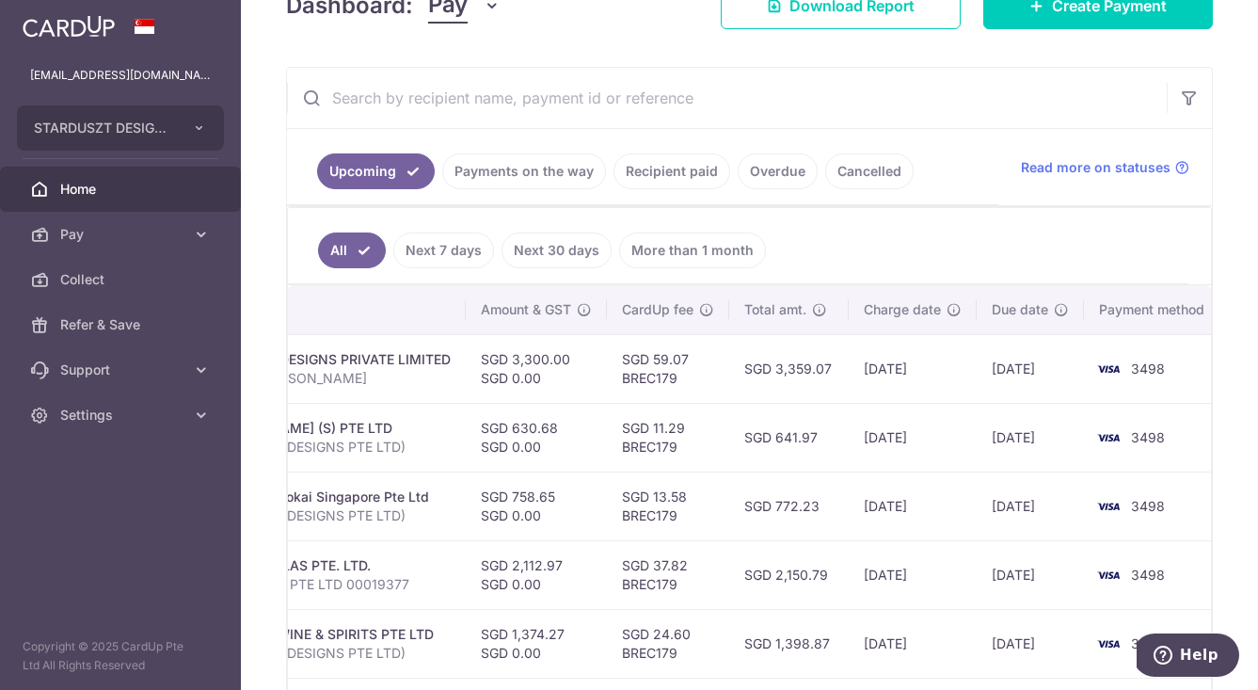
scroll to position [0, 537]
click at [529, 171] on link "Payments on the way" at bounding box center [524, 171] width 164 height 36
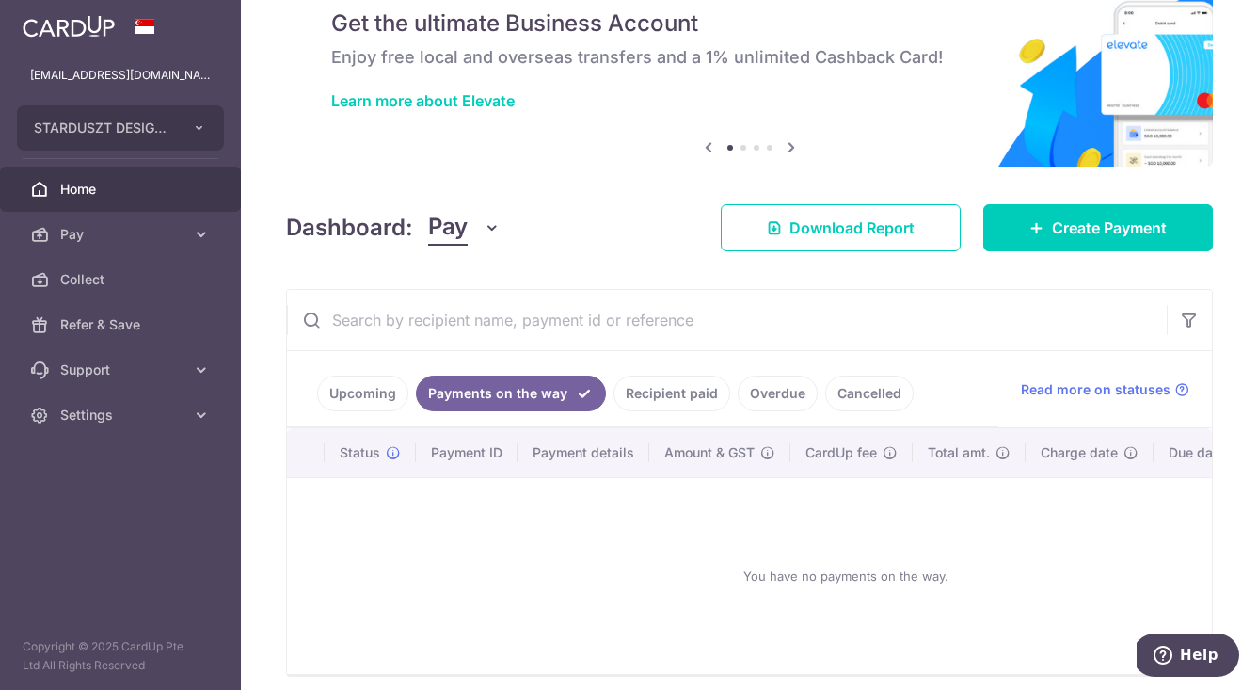
scroll to position [160, 0]
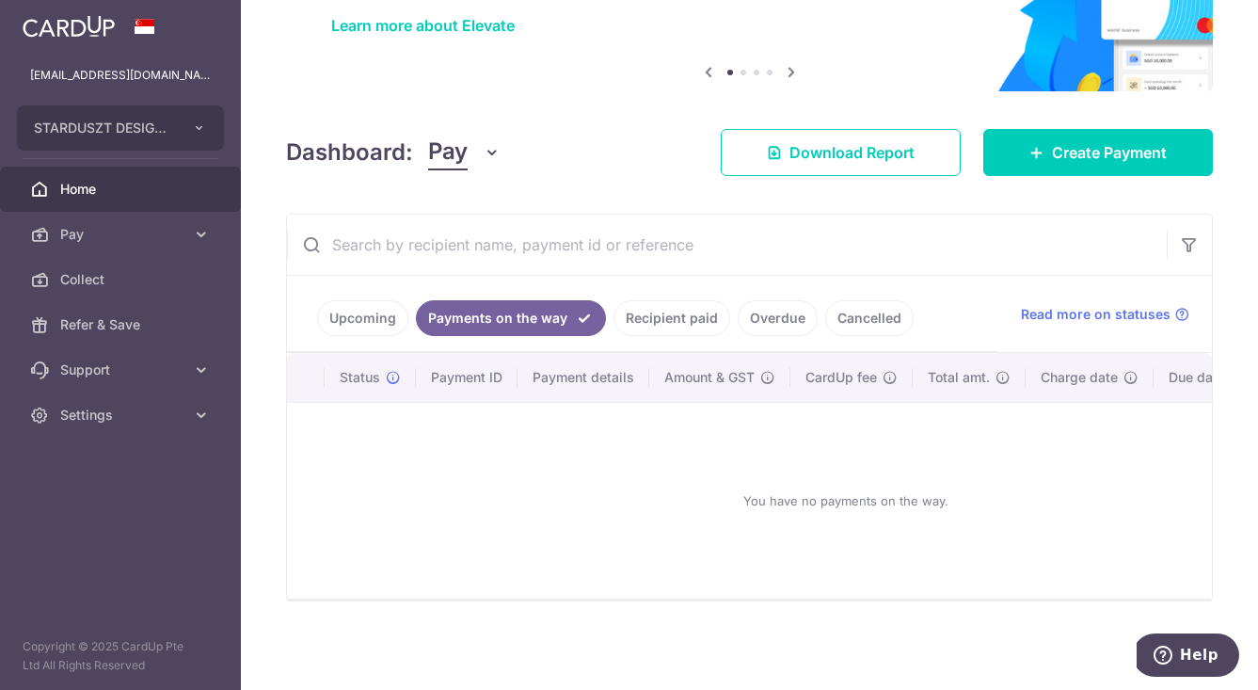
click at [355, 319] on link "Upcoming" at bounding box center [362, 318] width 91 height 36
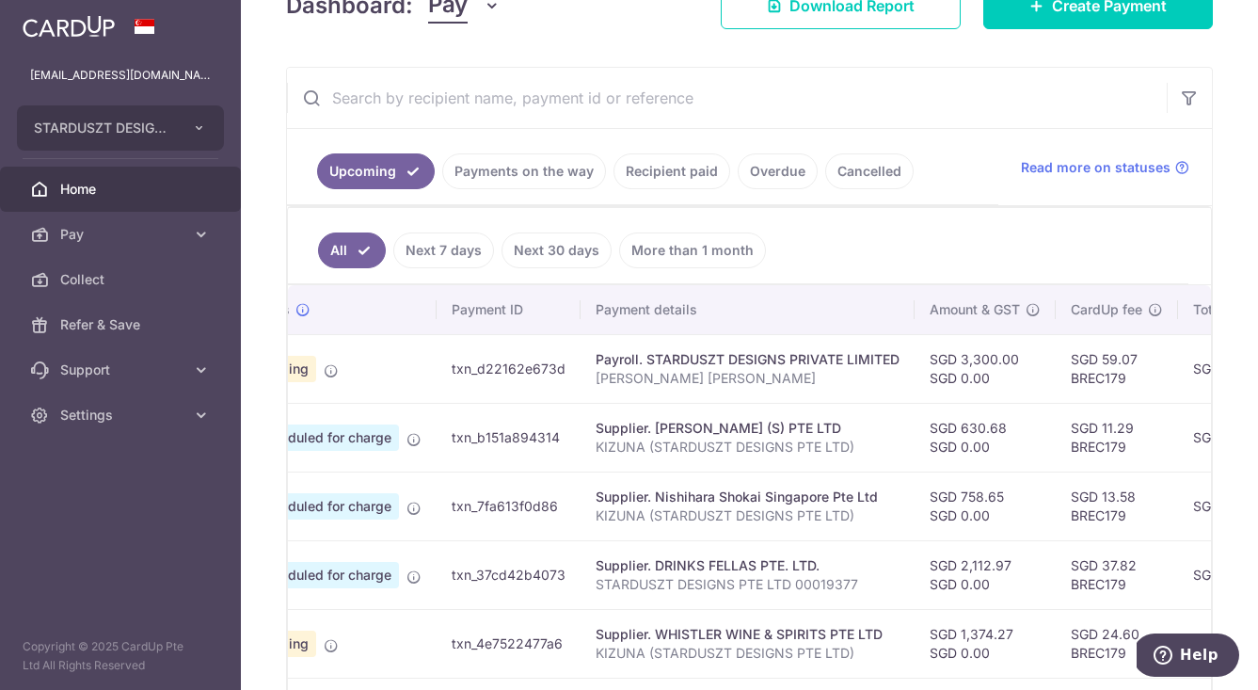
scroll to position [0, 0]
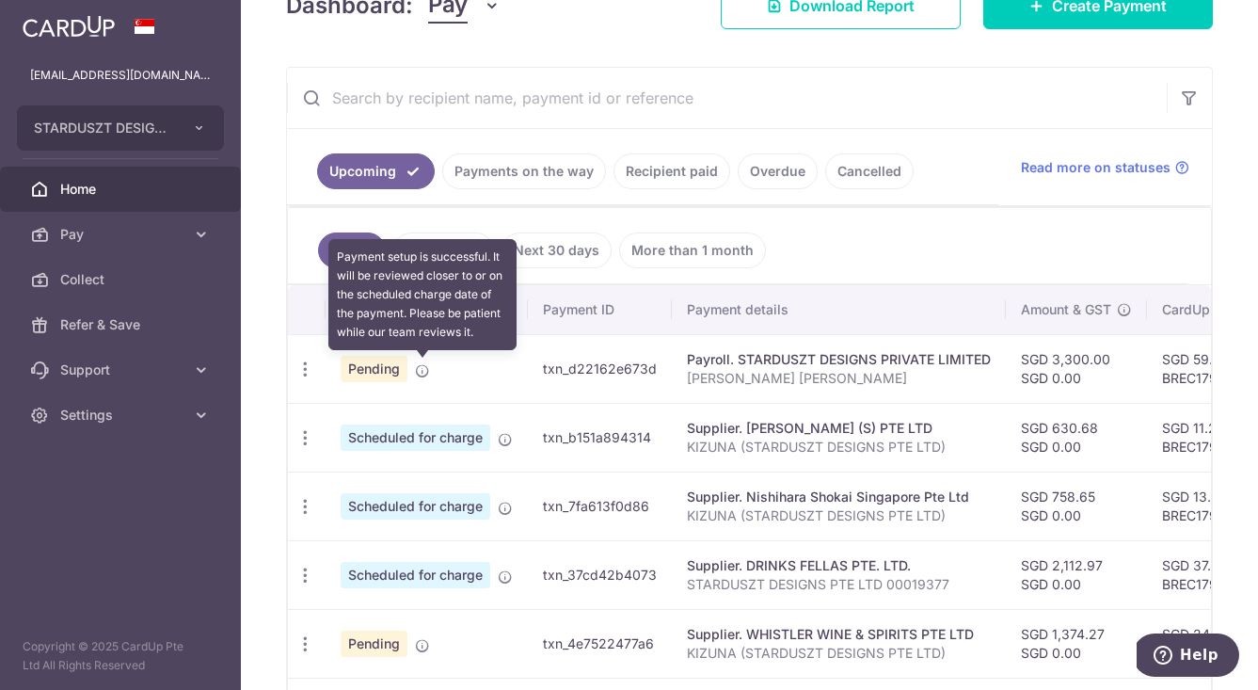
click at [421, 369] on icon at bounding box center [422, 370] width 15 height 15
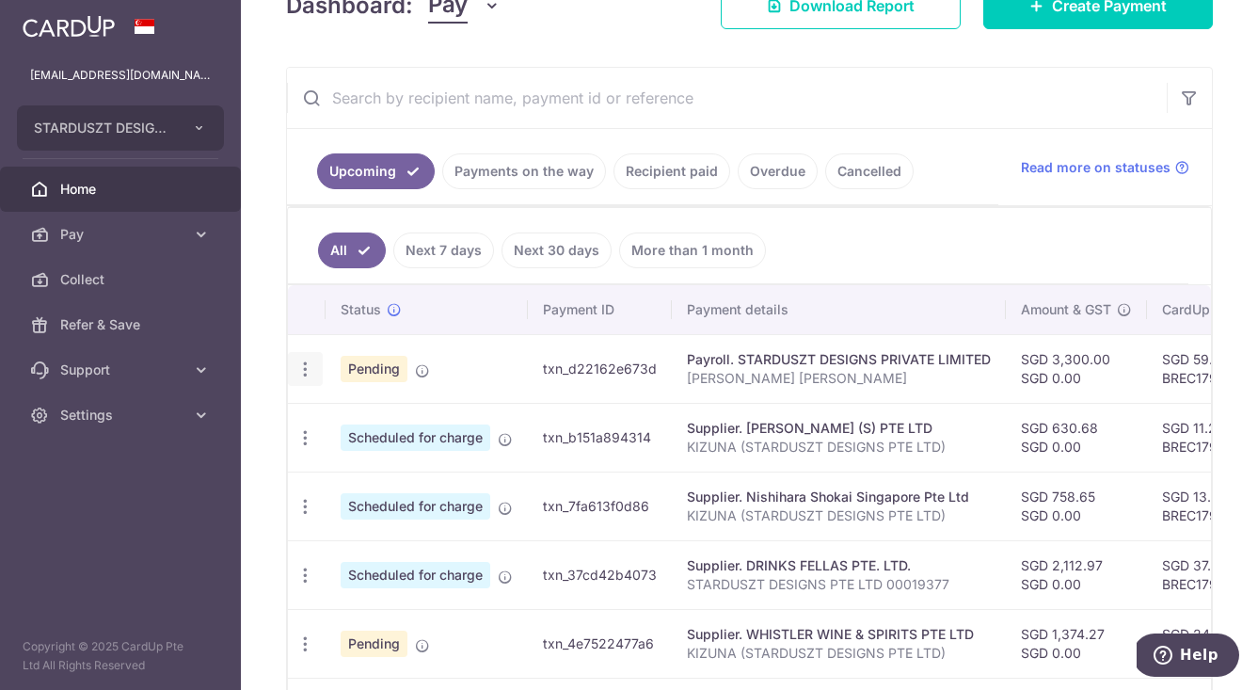
click at [302, 373] on icon "button" at bounding box center [305, 369] width 20 height 20
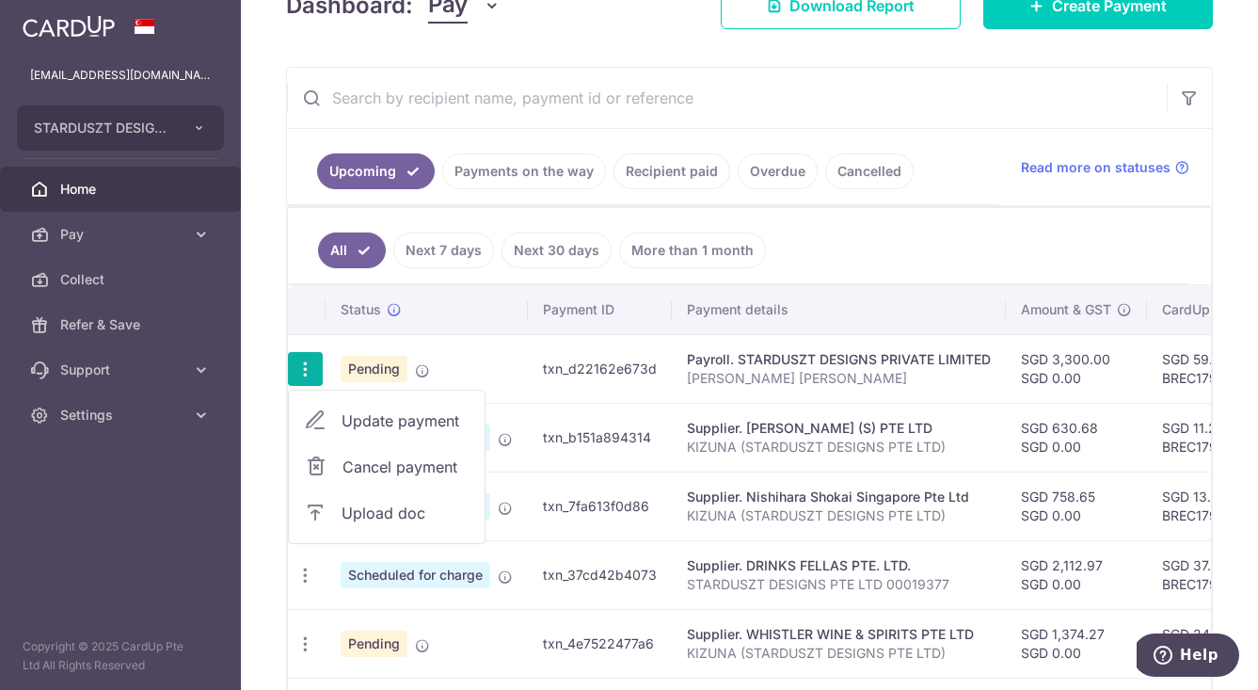
click at [357, 515] on span "Upload doc" at bounding box center [406, 512] width 128 height 23
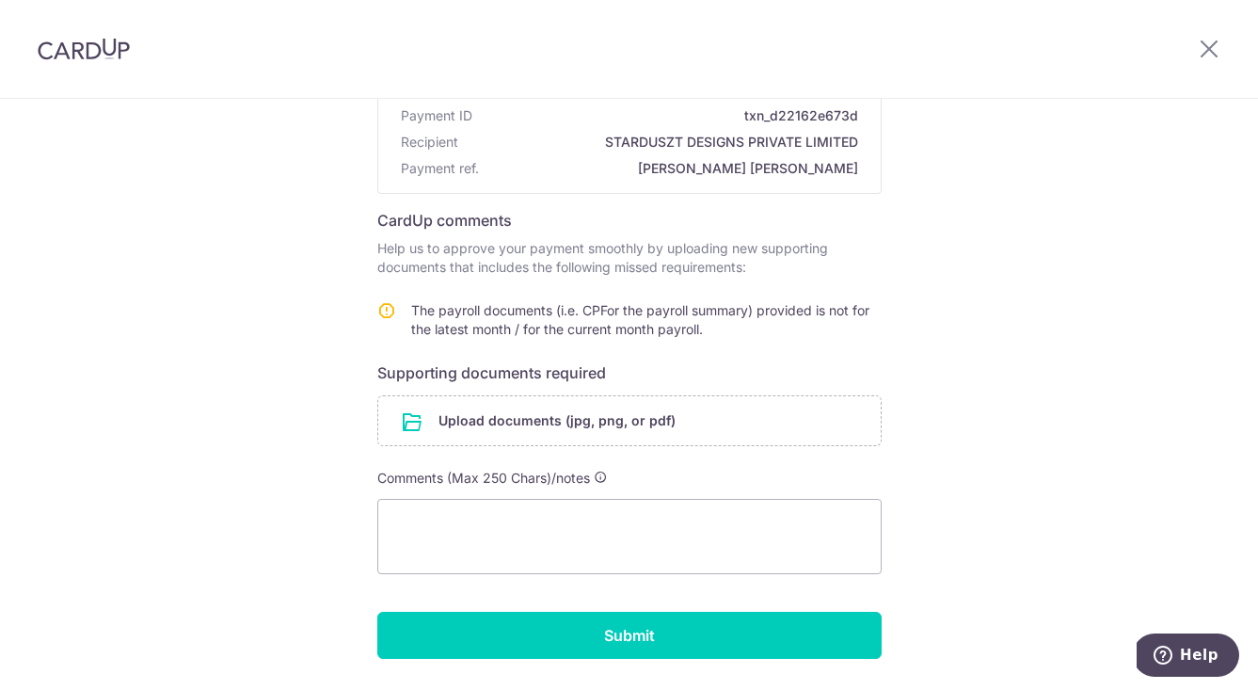
scroll to position [176, 0]
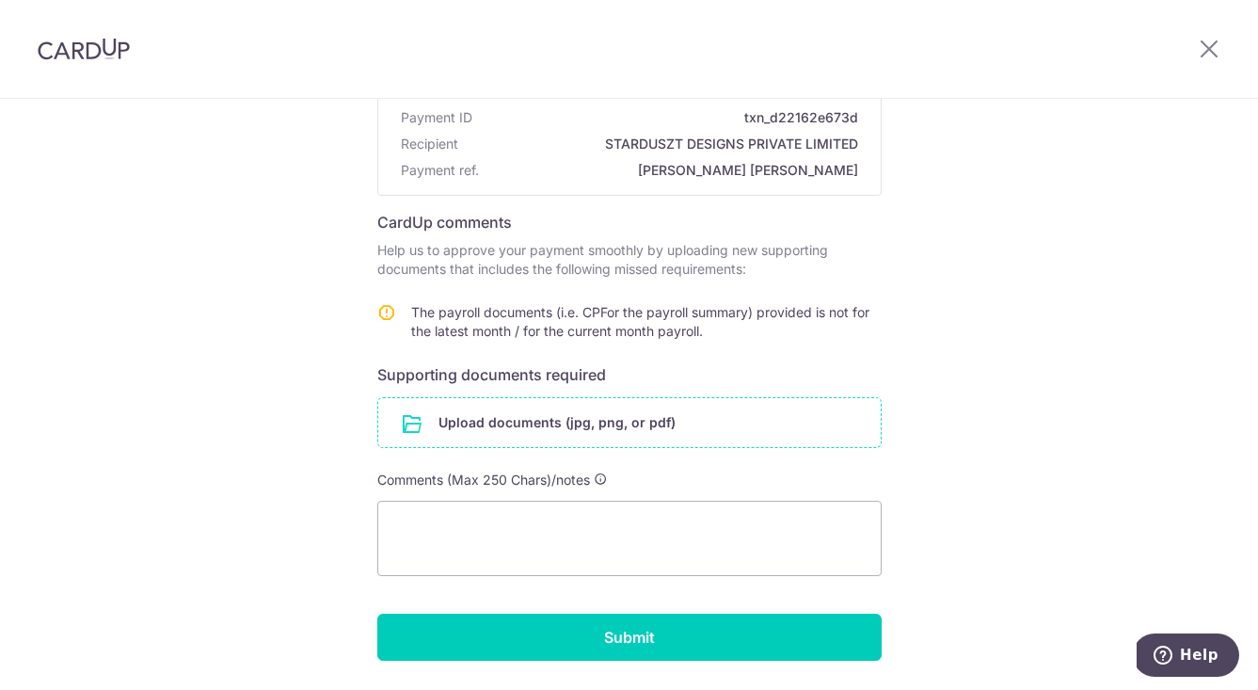
click at [614, 422] on input "file" at bounding box center [629, 422] width 502 height 49
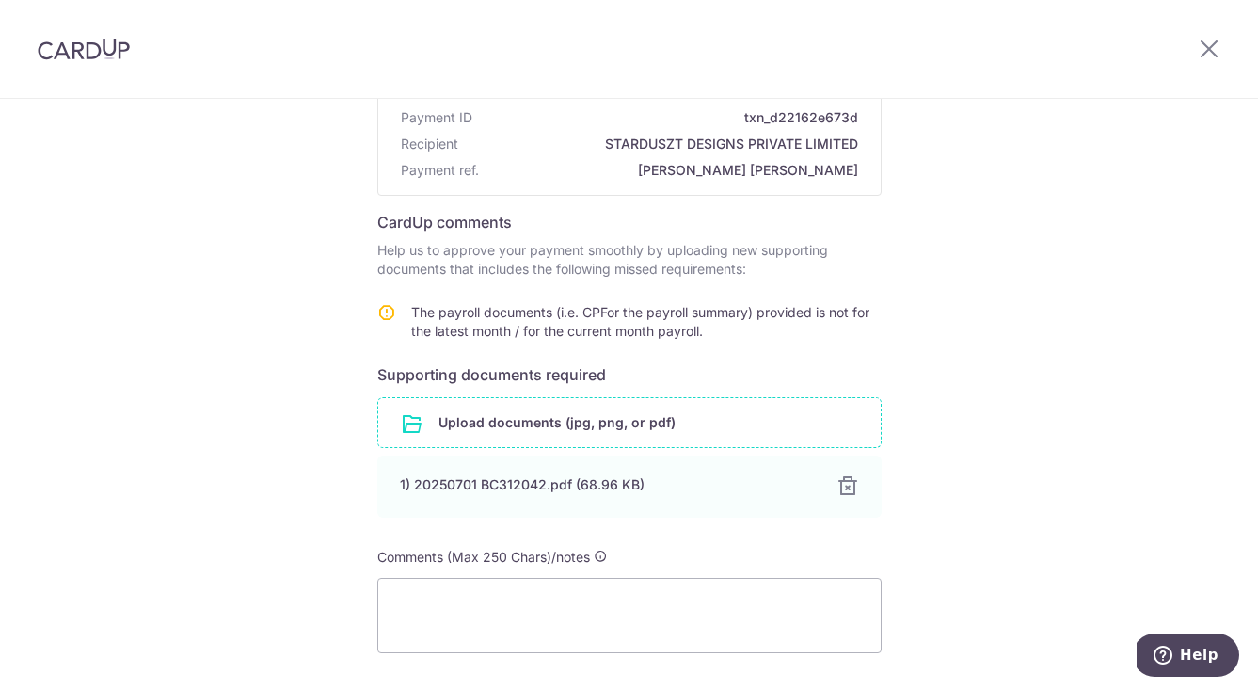
scroll to position [312, 0]
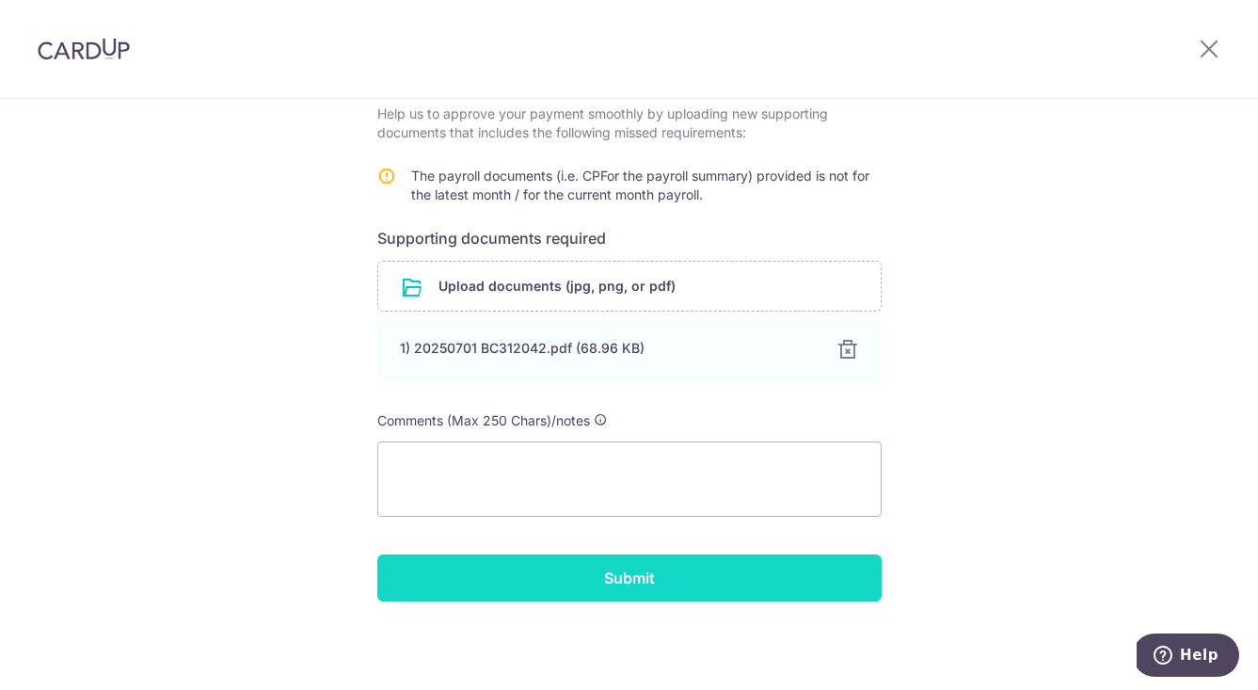
click at [694, 579] on input "Submit" at bounding box center [629, 577] width 504 height 47
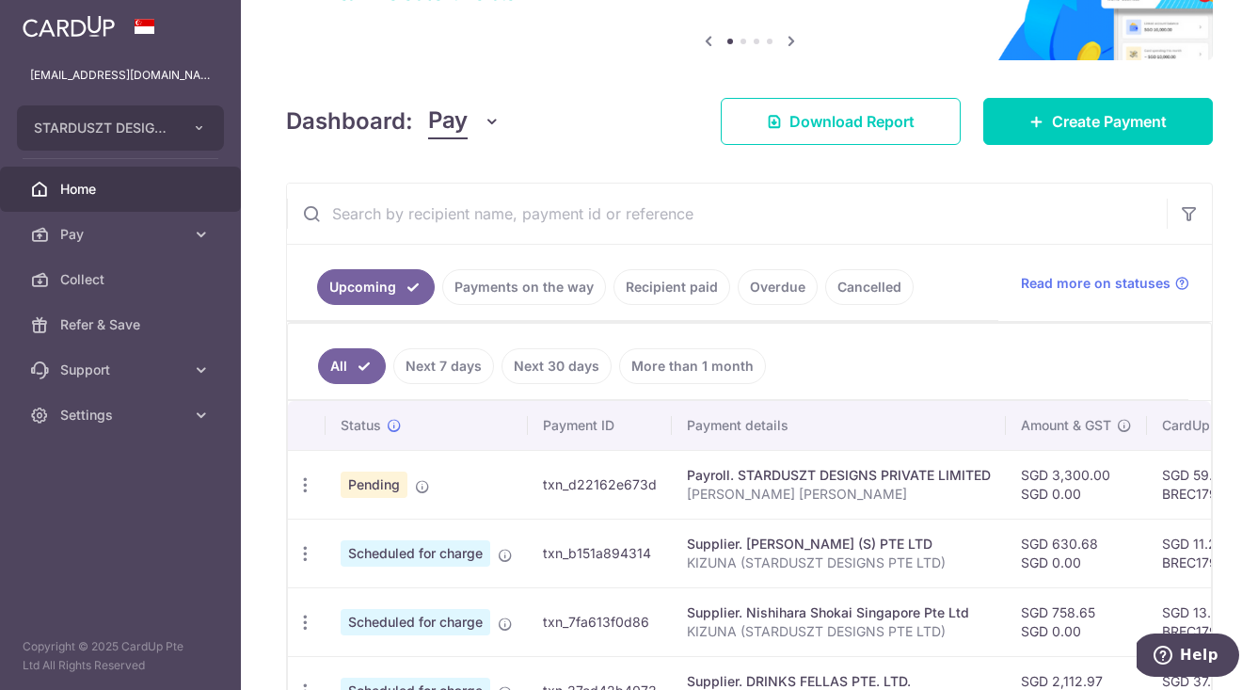
scroll to position [294, 0]
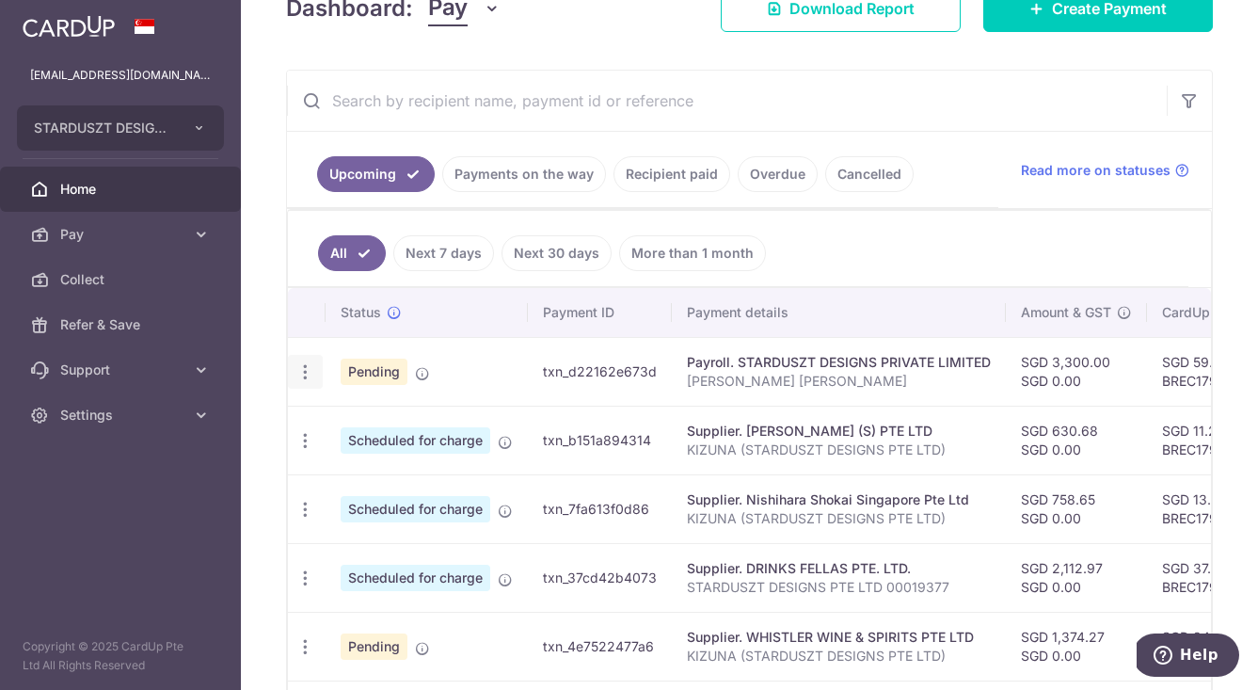
click at [307, 374] on icon "button" at bounding box center [305, 372] width 20 height 20
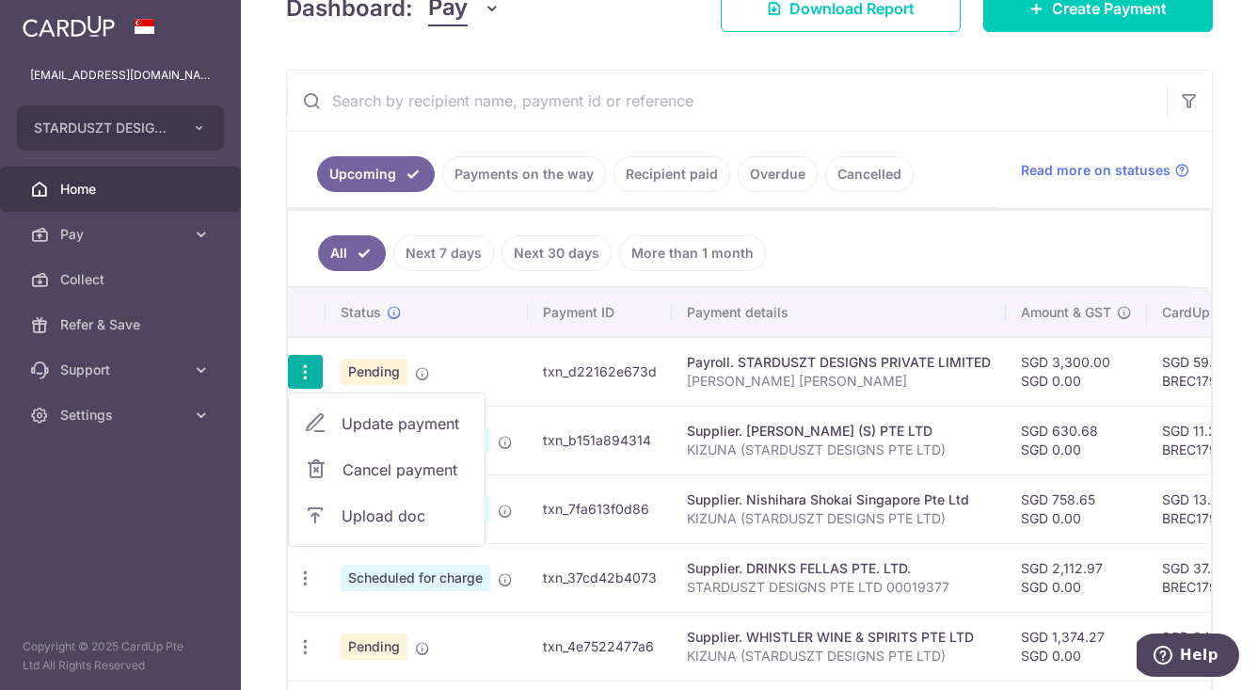
click at [369, 433] on span "Update payment" at bounding box center [406, 423] width 128 height 23
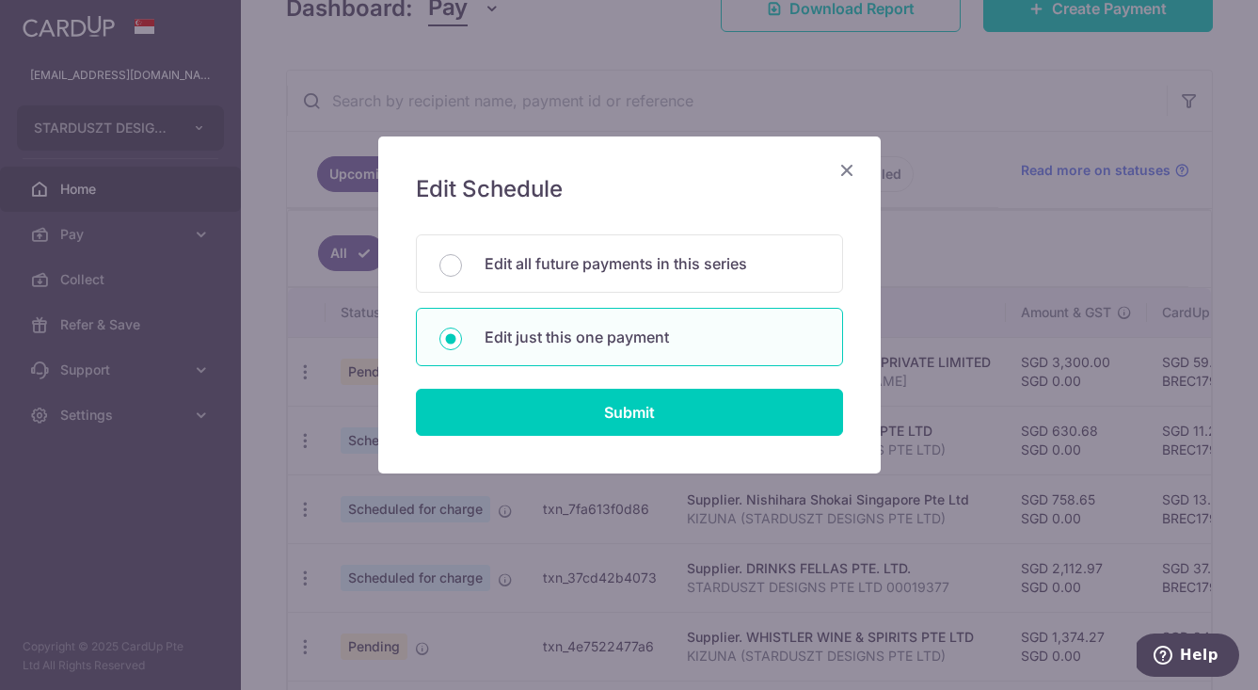
click at [850, 166] on icon "Close" at bounding box center [846, 170] width 23 height 24
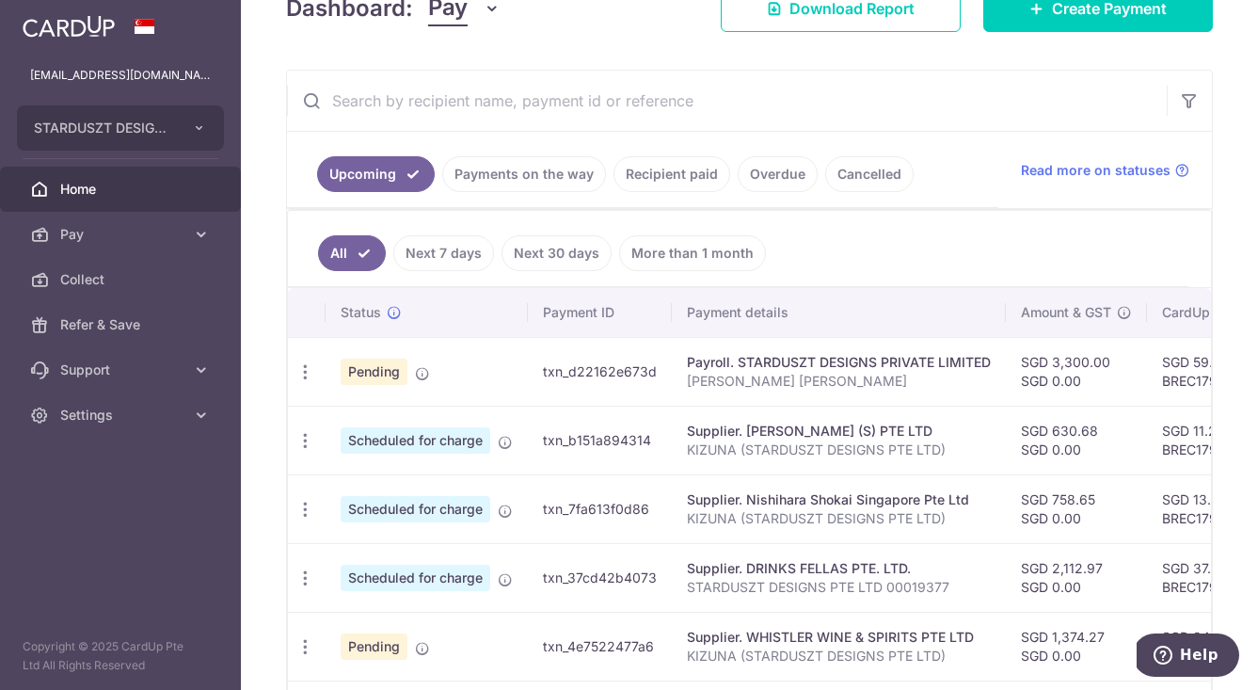
click at [507, 175] on link "Payments on the way" at bounding box center [524, 174] width 164 height 36
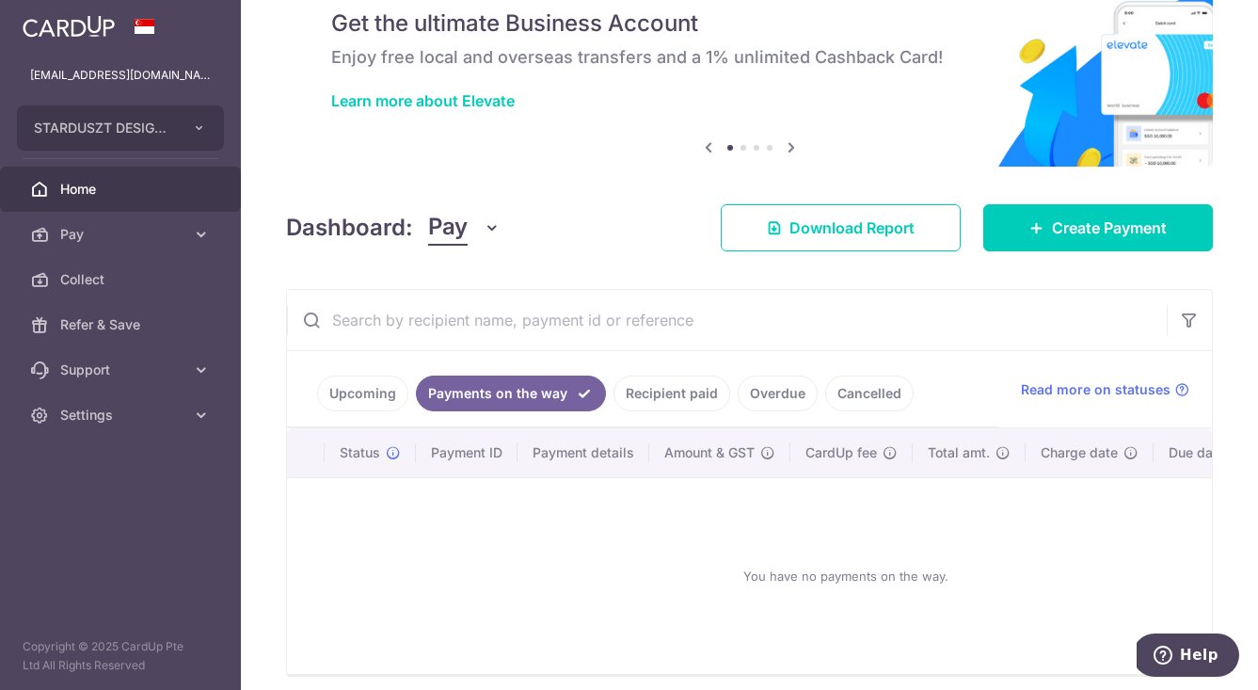
scroll to position [160, 0]
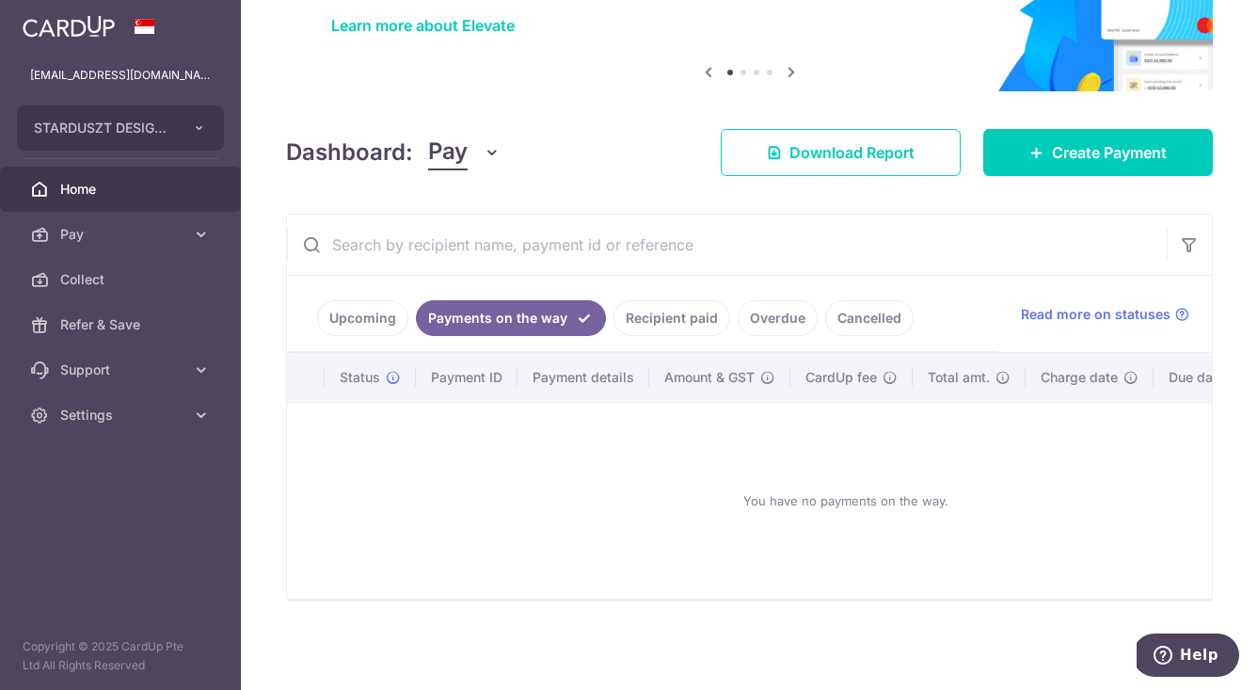
click at [366, 300] on link "Upcoming" at bounding box center [362, 318] width 91 height 36
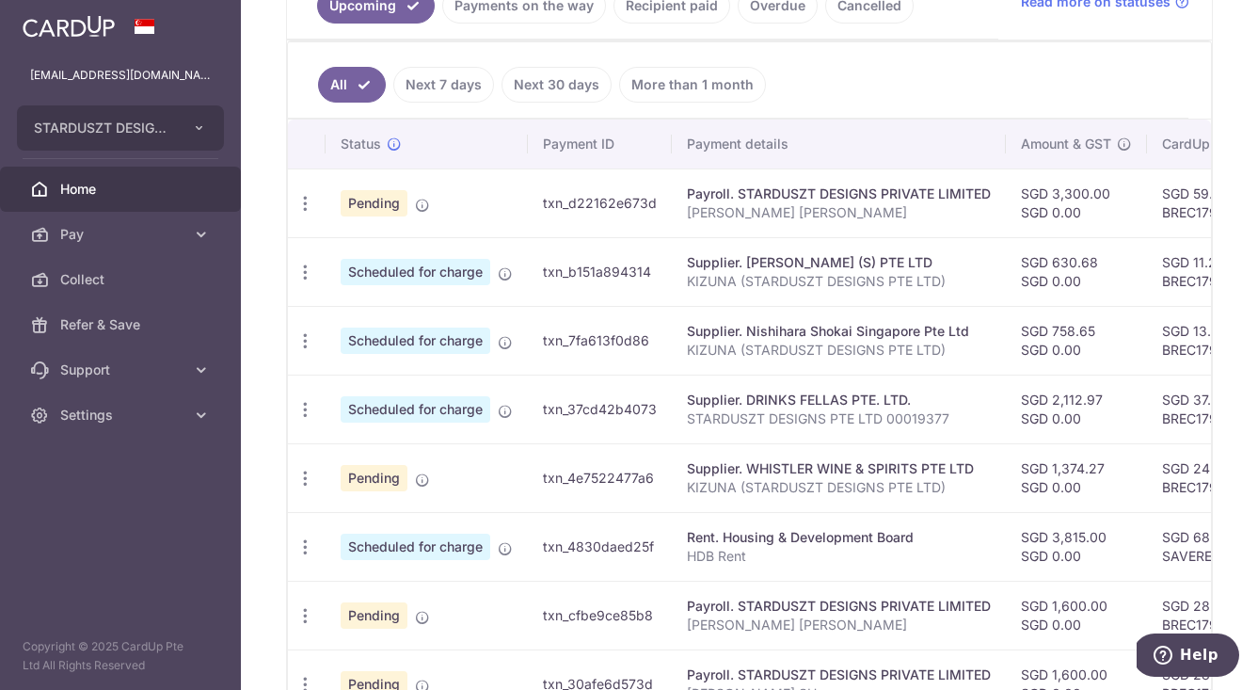
scroll to position [0, 0]
